Goal: Task Accomplishment & Management: Use online tool/utility

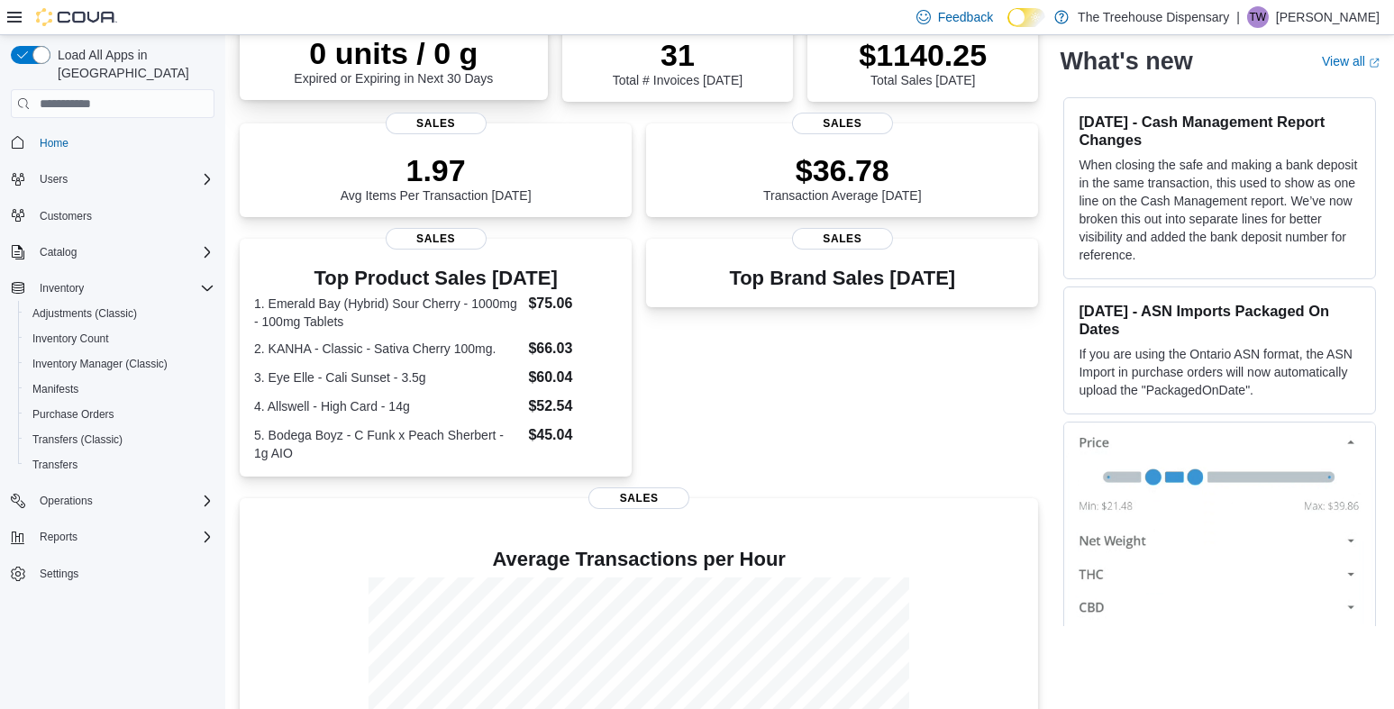
scroll to position [455, 0]
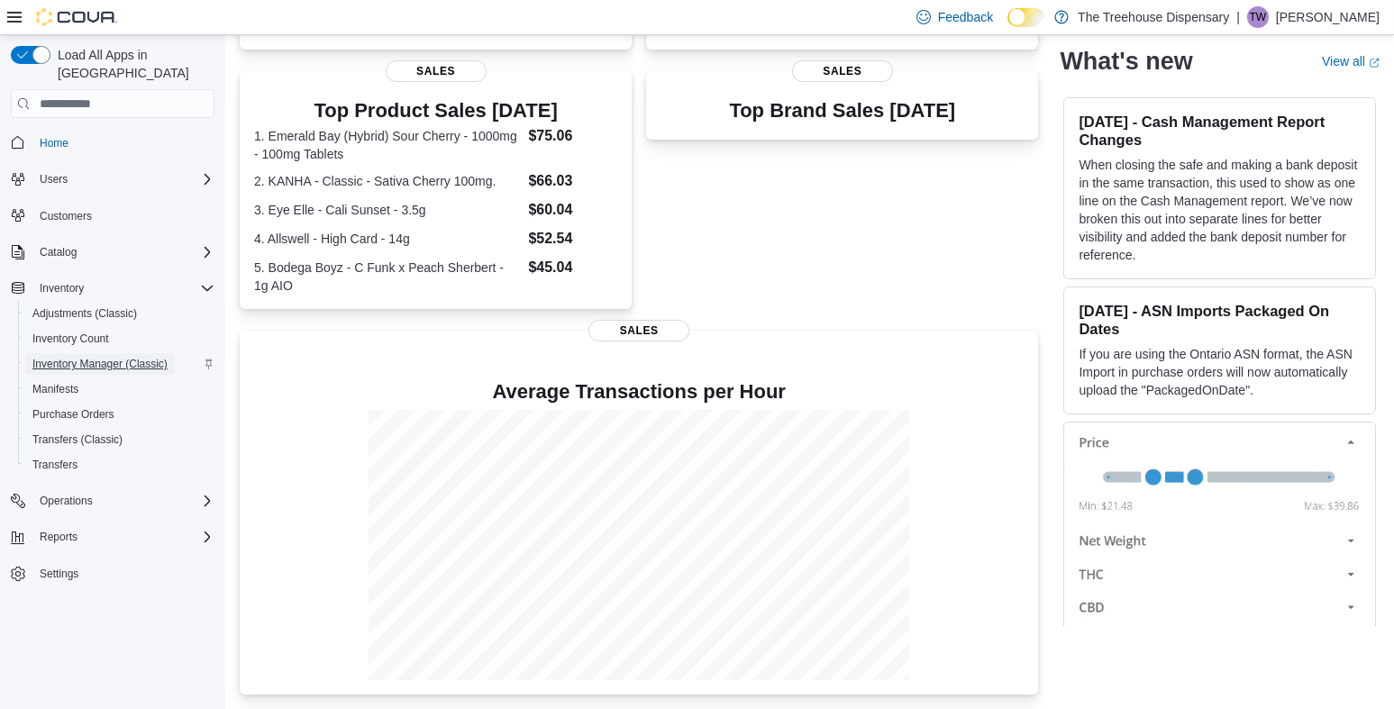
click at [123, 357] on span "Inventory Manager (Classic)" at bounding box center [99, 364] width 135 height 14
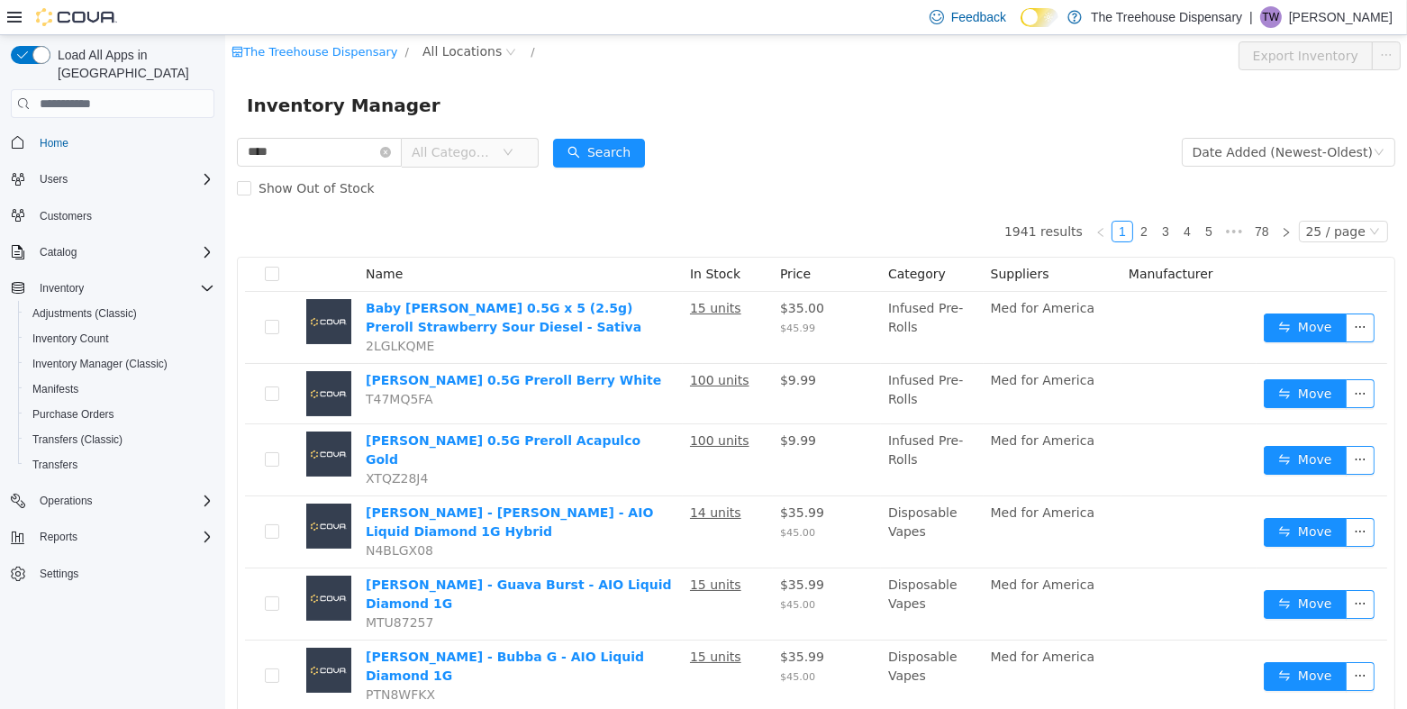
type input "****"
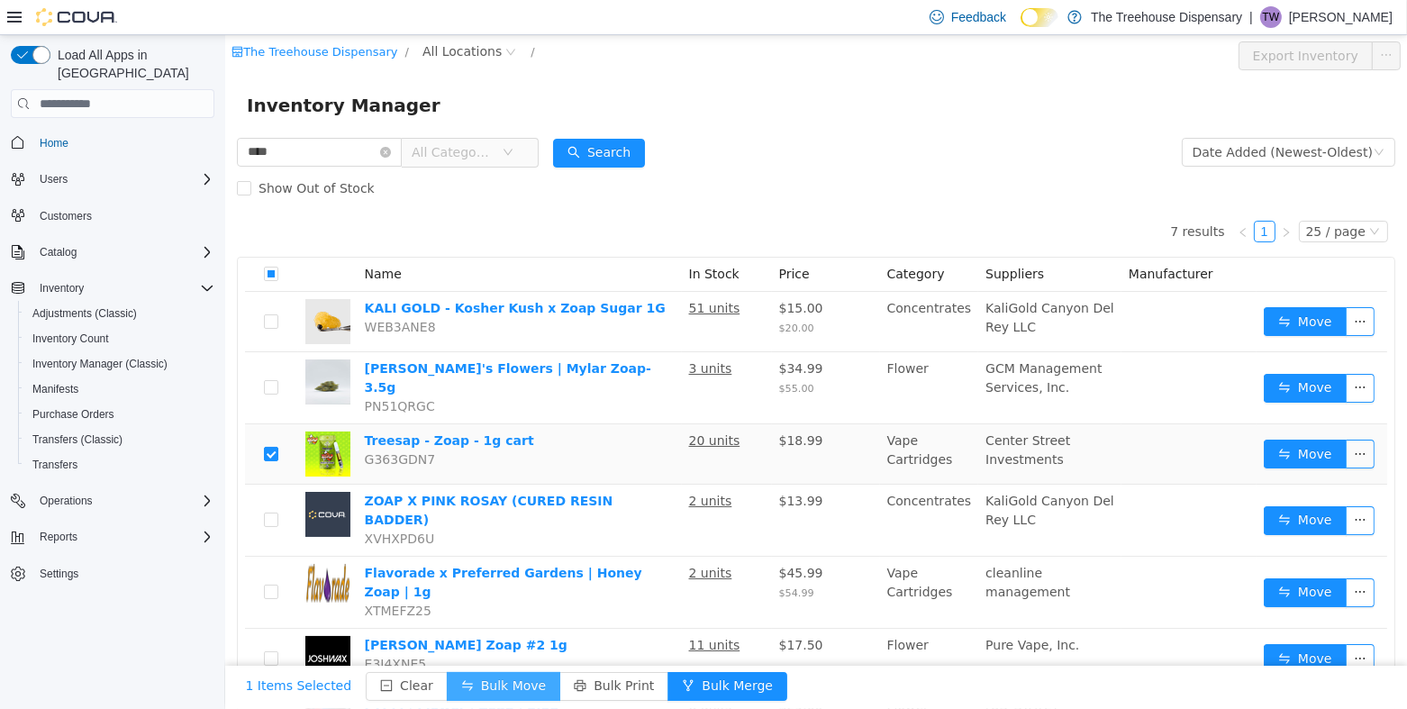
click at [523, 691] on button "Bulk Move" at bounding box center [503, 686] width 114 height 29
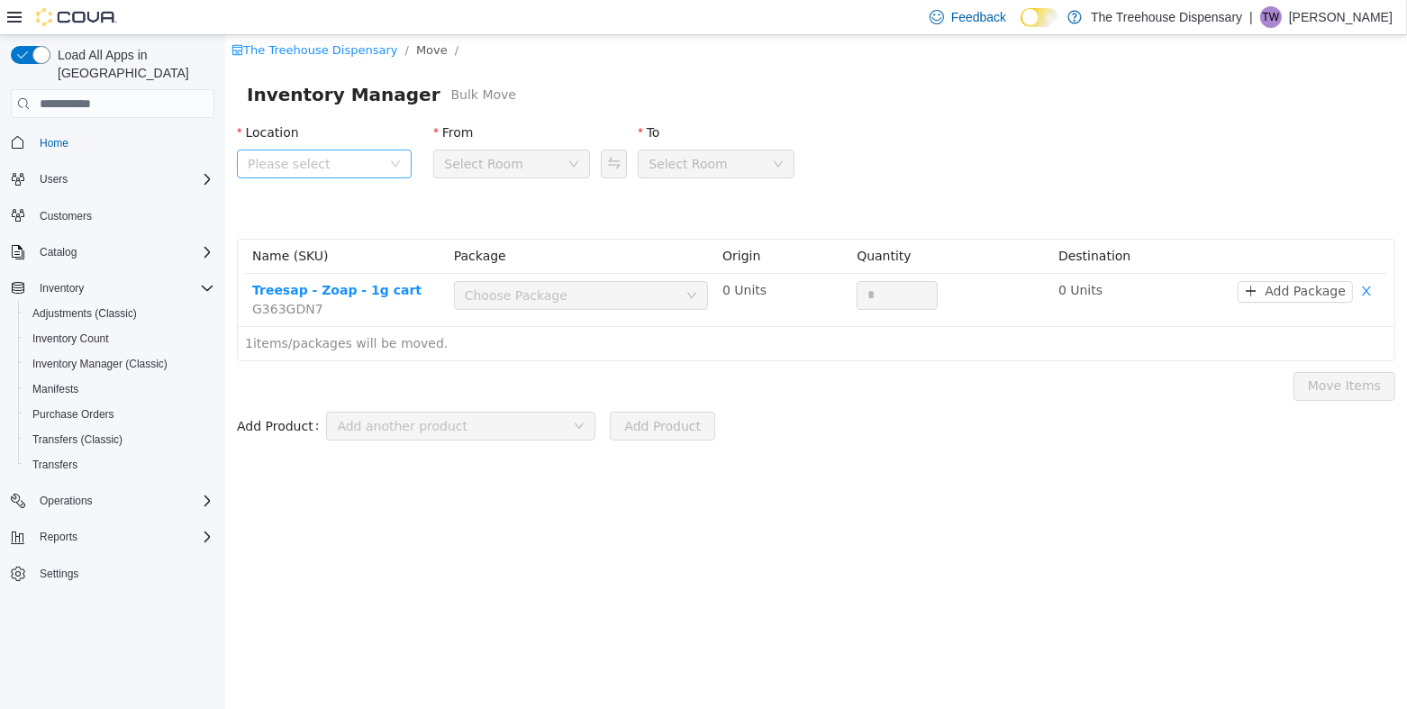
click at [358, 159] on span "Please select" at bounding box center [313, 164] width 133 height 18
click at [354, 263] on span "24081 Postal Ave" at bounding box center [344, 264] width 125 height 14
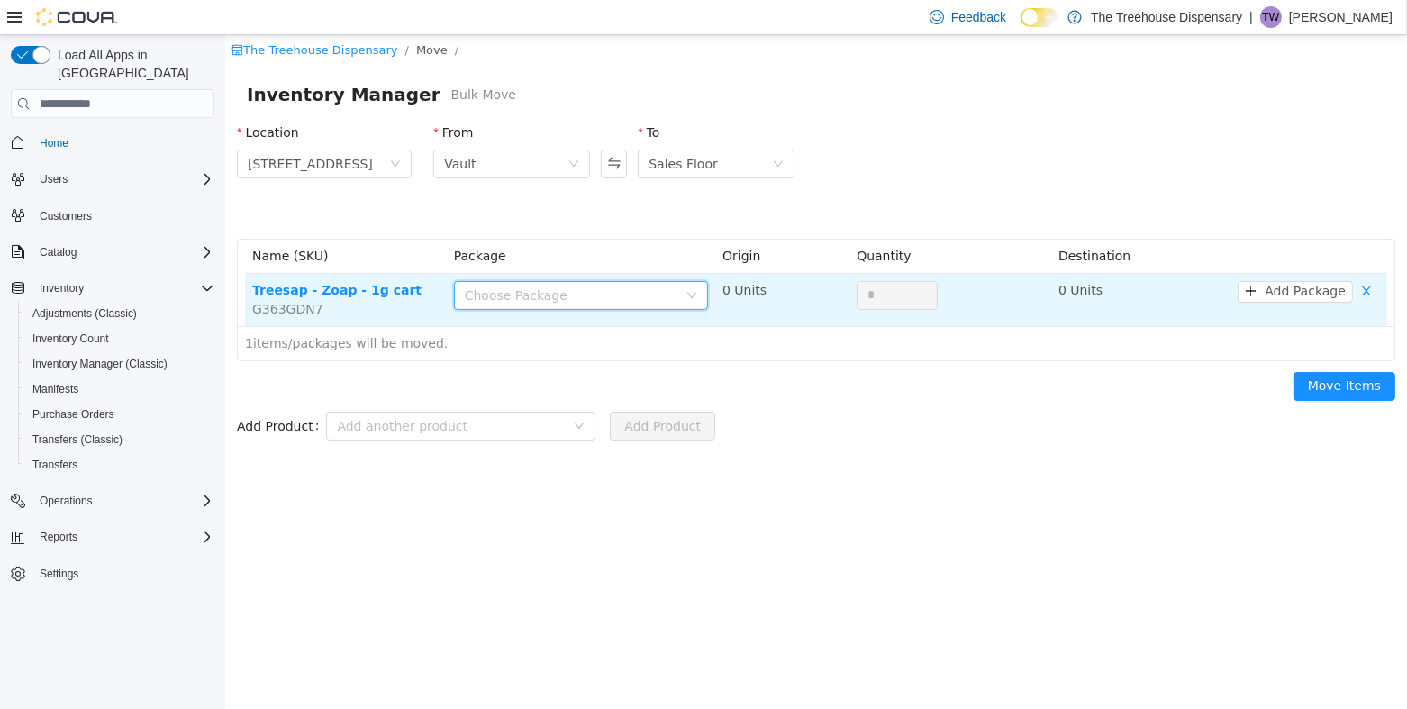
drag, startPoint x: 517, startPoint y: 283, endPoint x: 524, endPoint y: 299, distance: 17.7
click at [518, 284] on div "Choose Package" at bounding box center [574, 295] width 221 height 27
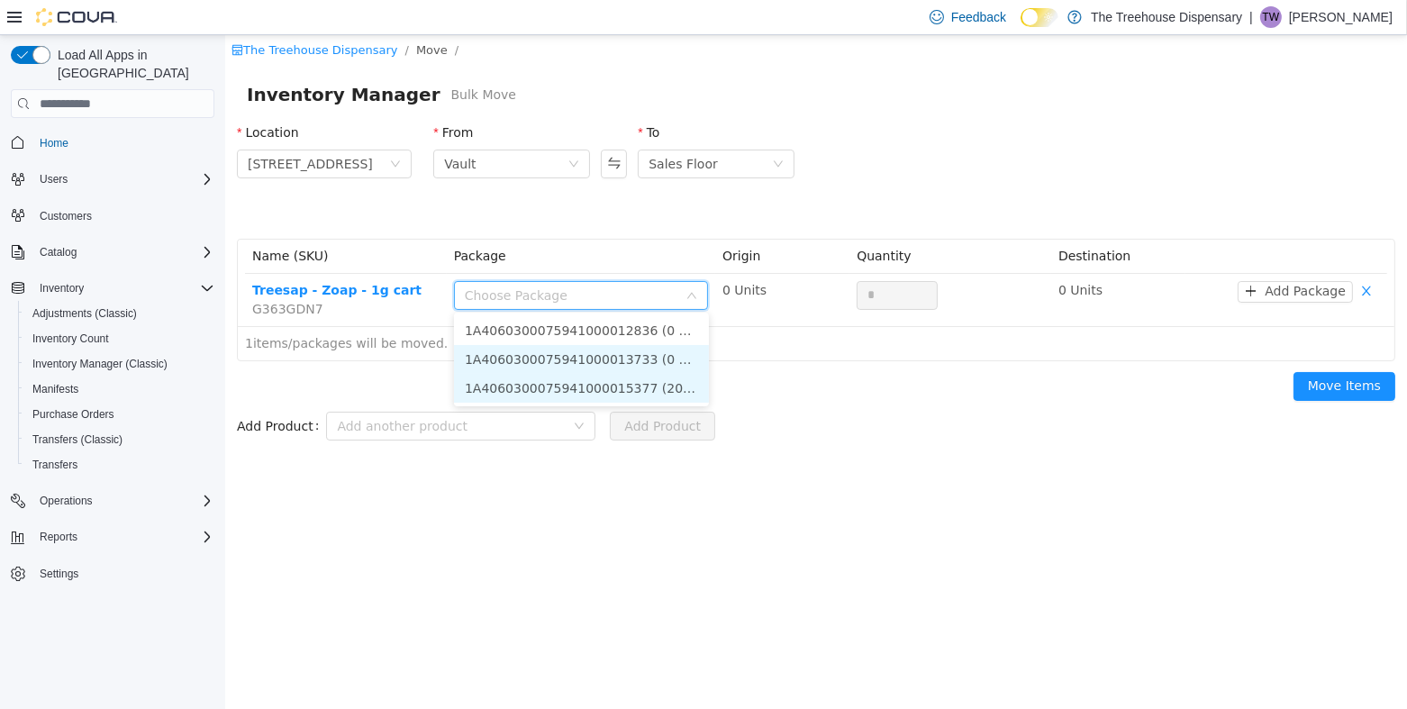
drag, startPoint x: 609, startPoint y: 379, endPoint x: 610, endPoint y: 367, distance: 12.6
click at [610, 367] on ul "1A4060300075941000012836 (0 Units) 1A4060300075941000013733 (0 Units) 1A4060300…" at bounding box center [580, 360] width 255 height 94
click at [673, 382] on li "1A4060300075941000015377 (20 Units)" at bounding box center [580, 388] width 255 height 29
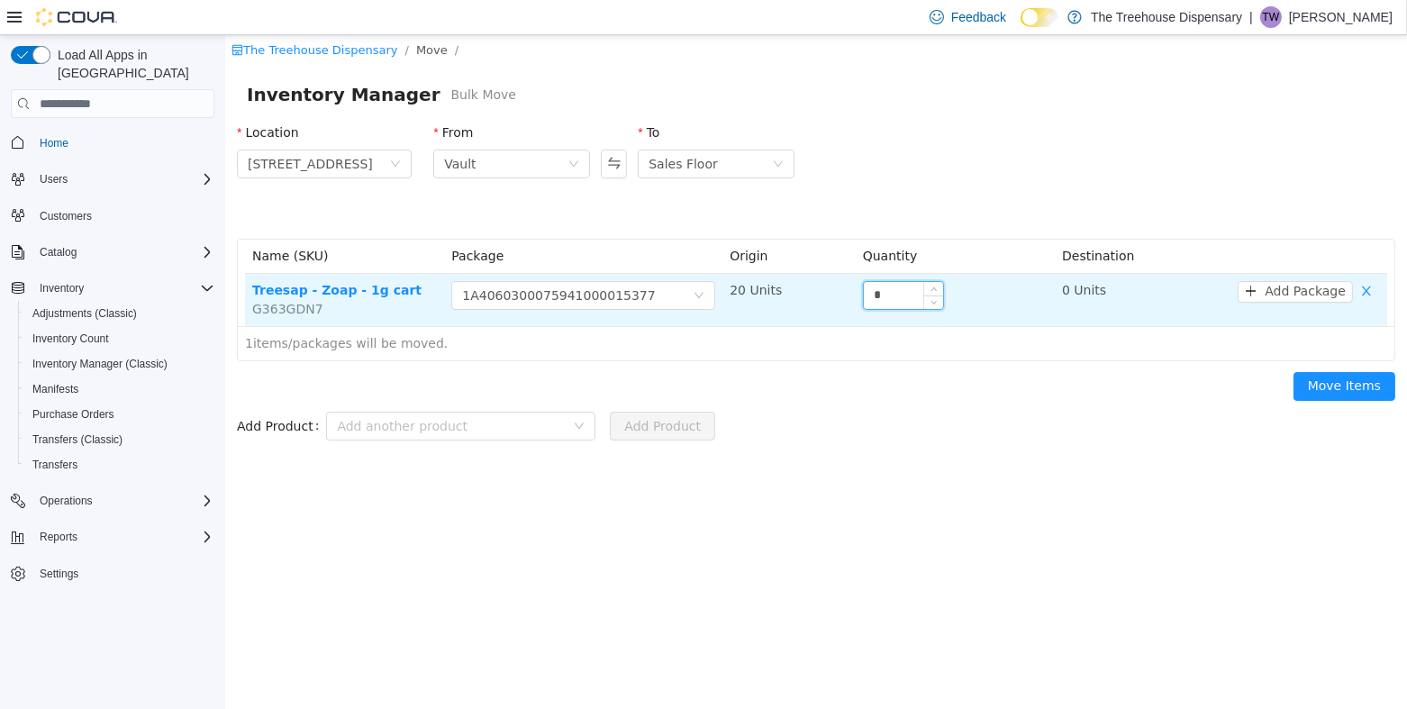
click at [899, 299] on input "*" at bounding box center [902, 295] width 79 height 27
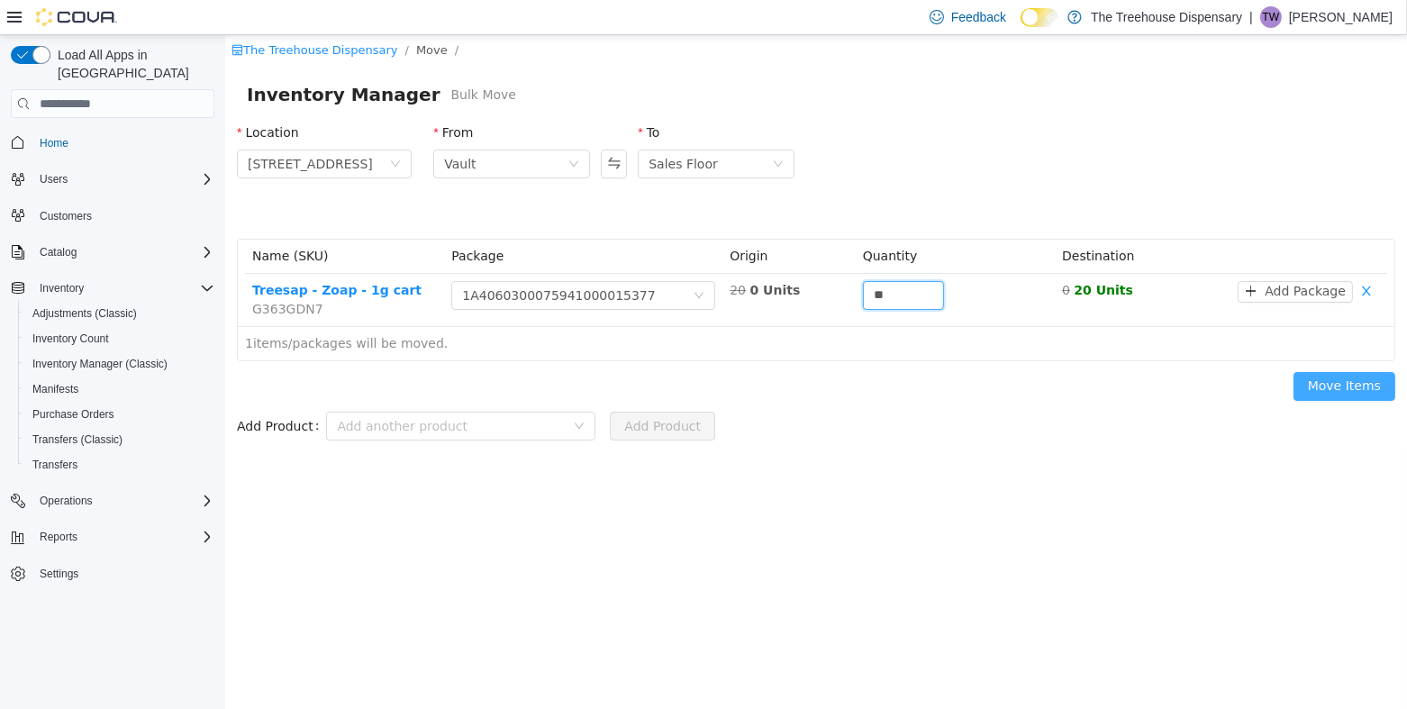
type input "**"
drag, startPoint x: 1330, startPoint y: 378, endPoint x: 1313, endPoint y: 368, distance: 19.8
click at [1331, 378] on button "Move Items" at bounding box center [1344, 386] width 102 height 29
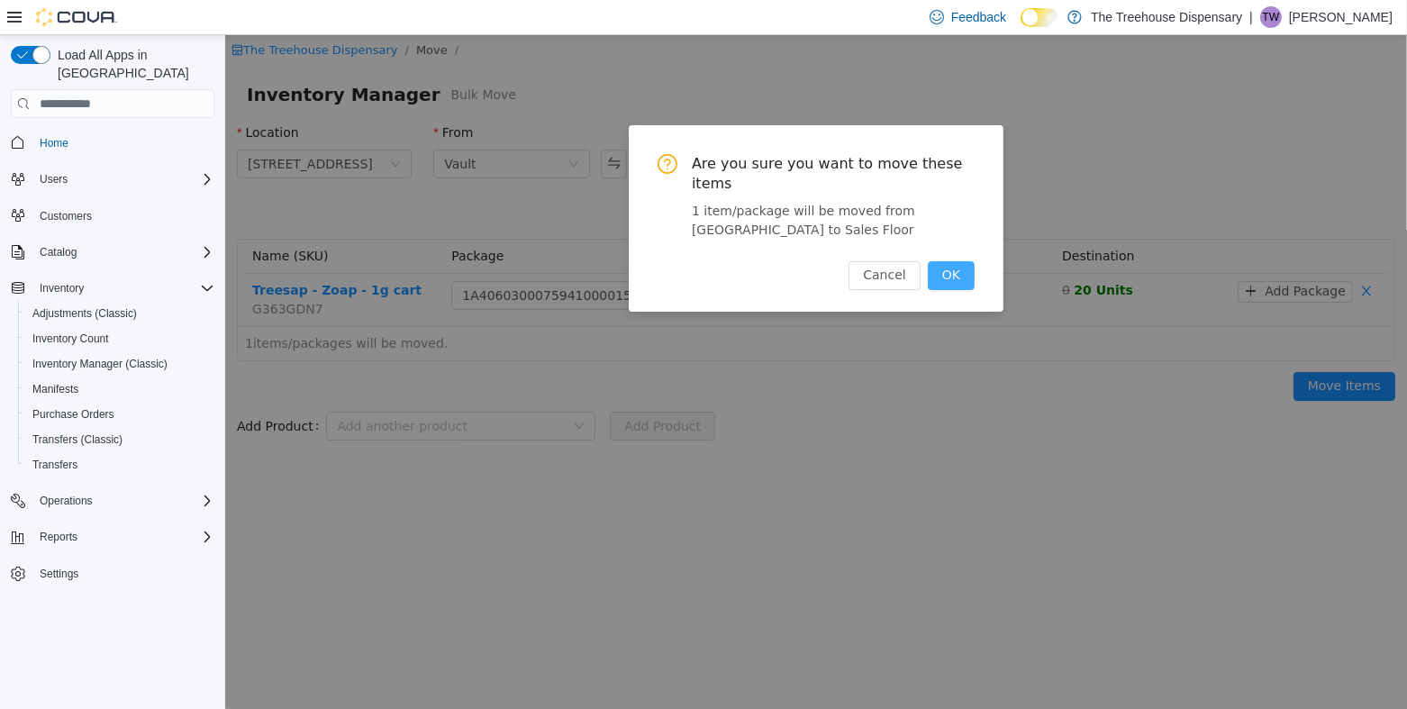
click at [942, 261] on button "OK" at bounding box center [950, 275] width 47 height 29
